Goal: Task Accomplishment & Management: Use online tool/utility

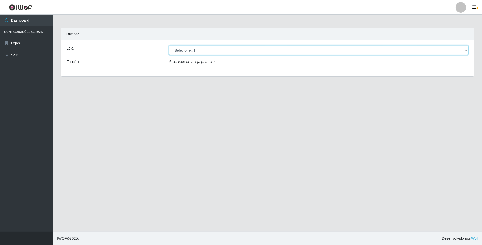
click at [199, 51] on select "[Selecione...] SuperFácil Atacado - Emaús" at bounding box center [319, 50] width 300 height 9
select select "407"
click at [169, 46] on select "[Selecione...] SuperFácil Atacado - Emaús" at bounding box center [319, 50] width 300 height 9
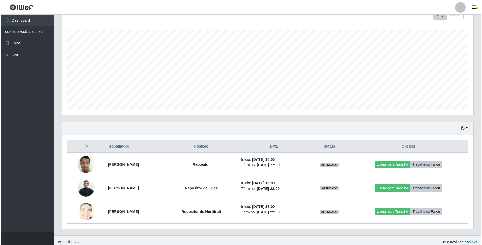
scroll to position [84, 0]
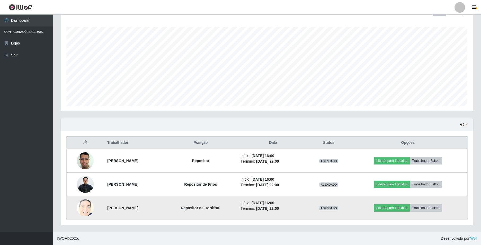
click at [84, 207] on img at bounding box center [85, 207] width 17 height 21
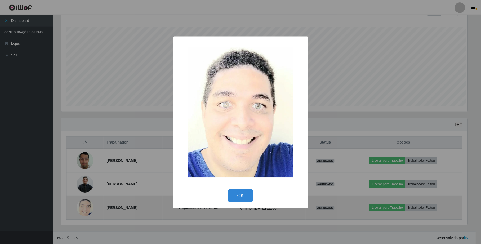
scroll to position [110, 407]
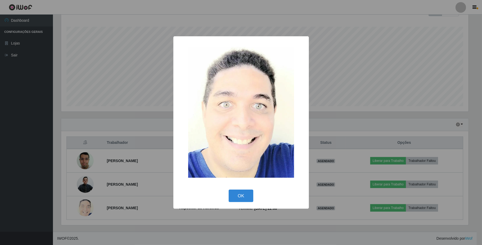
click at [87, 206] on div "× OK Cancel" at bounding box center [241, 122] width 482 height 245
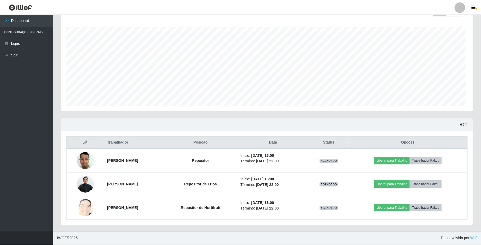
scroll to position [110, 411]
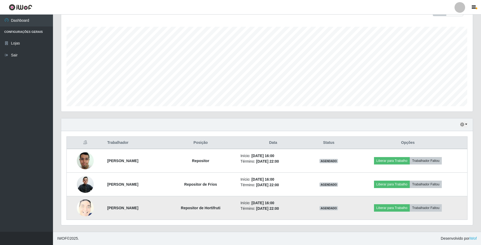
click at [85, 206] on img at bounding box center [85, 207] width 17 height 21
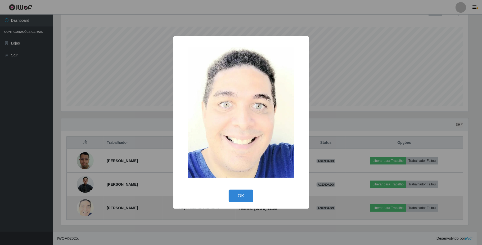
click at [85, 206] on div "× OK Cancel" at bounding box center [241, 122] width 482 height 245
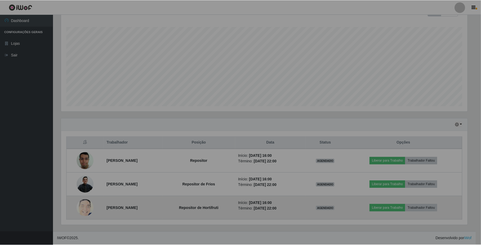
scroll to position [110, 411]
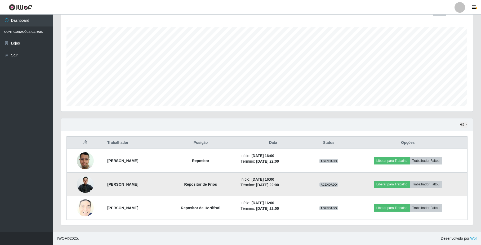
click at [82, 183] on img at bounding box center [85, 184] width 17 height 18
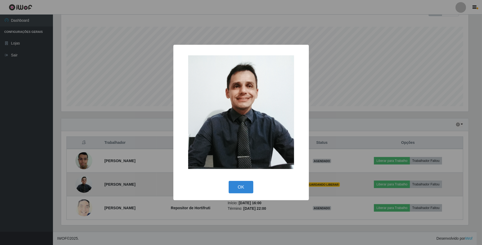
click at [82, 183] on div "× OK Cancel" at bounding box center [241, 122] width 482 height 245
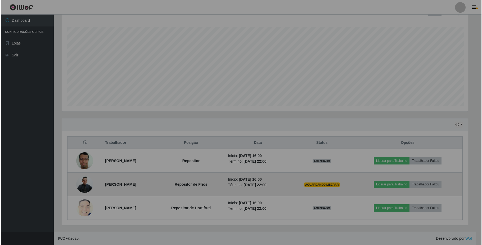
scroll to position [110, 411]
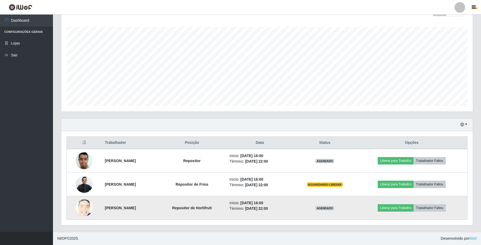
click at [83, 206] on img at bounding box center [84, 207] width 17 height 21
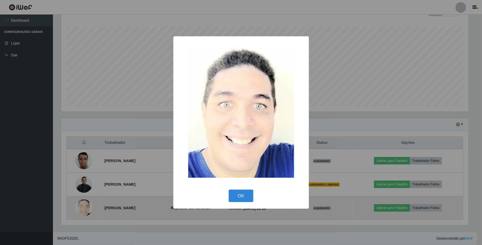
click at [83, 206] on div "× OK Cancel" at bounding box center [241, 122] width 482 height 245
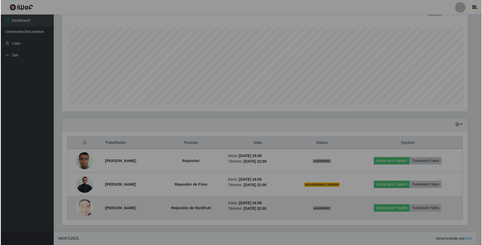
scroll to position [110, 411]
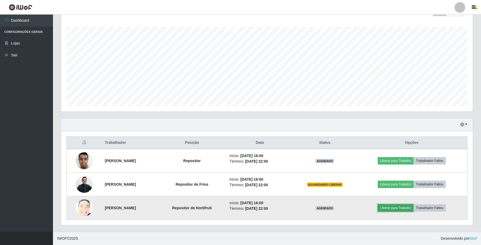
click at [407, 206] on button "Liberar para Trabalho" at bounding box center [395, 207] width 36 height 7
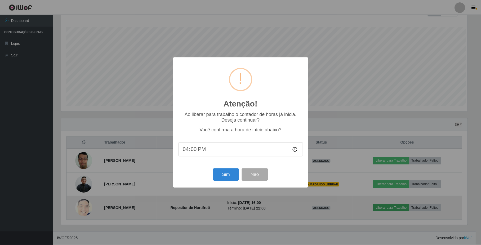
scroll to position [110, 407]
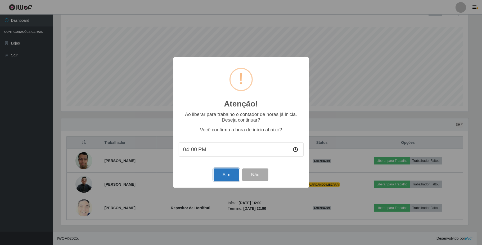
click at [226, 175] on button "Sim" at bounding box center [227, 174] width 26 height 12
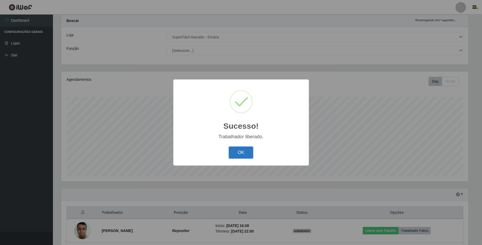
click at [242, 153] on button "OK" at bounding box center [241, 152] width 25 height 12
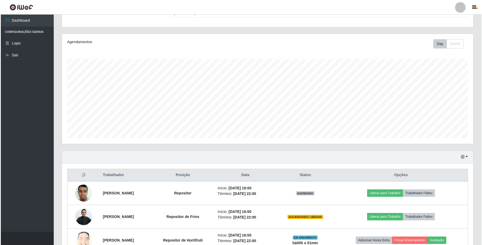
scroll to position [84, 0]
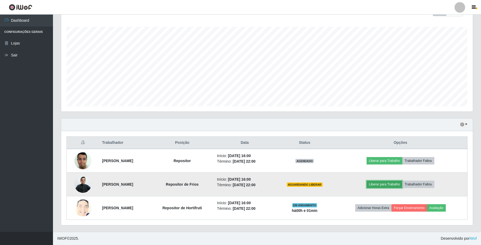
click at [395, 184] on button "Liberar para Trabalho" at bounding box center [384, 183] width 36 height 7
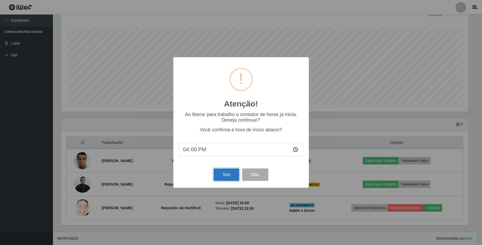
click at [233, 173] on button "Sim" at bounding box center [227, 174] width 26 height 12
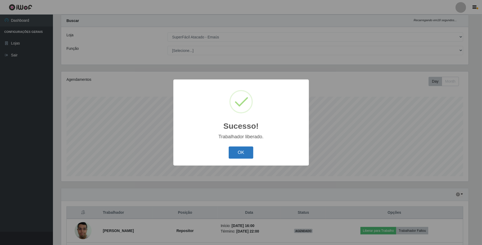
click at [242, 149] on button "OK" at bounding box center [241, 152] width 25 height 12
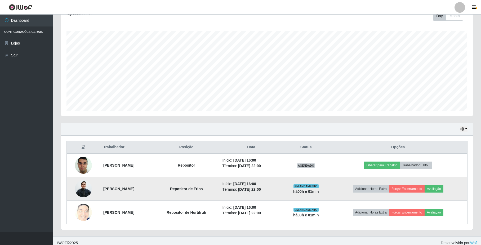
scroll to position [84, 0]
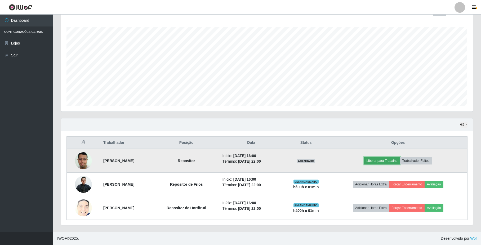
click at [389, 160] on button "Liberar para Trabalho" at bounding box center [382, 160] width 36 height 7
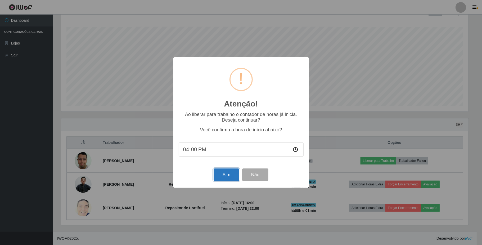
click at [233, 178] on button "Sim" at bounding box center [227, 174] width 26 height 12
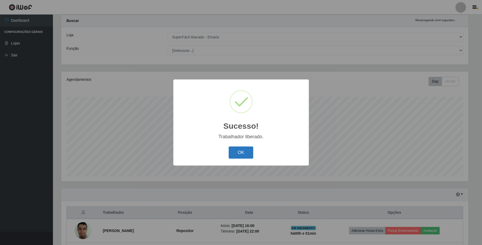
click at [242, 156] on button "OK" at bounding box center [241, 152] width 25 height 12
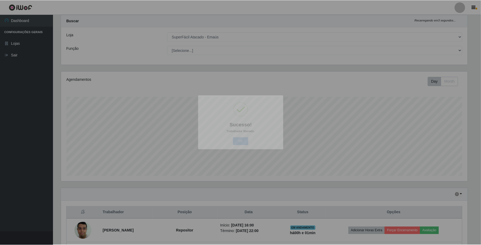
scroll to position [110, 411]
